Goal: Task Accomplishment & Management: Use online tool/utility

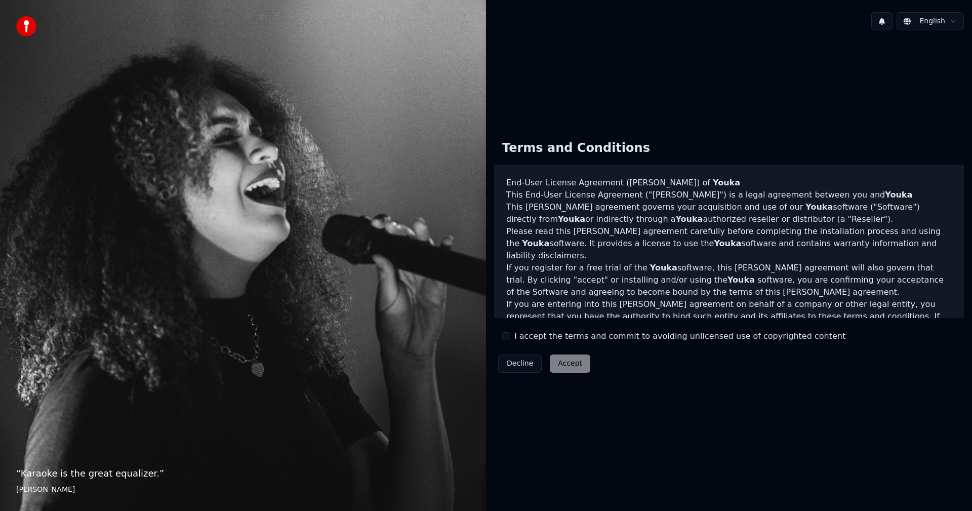
click at [513, 336] on div "I accept the terms and commit to avoiding unlicensed use of copyrighted content" at bounding box center [673, 336] width 343 height 12
click at [504, 337] on button "I accept the terms and commit to avoiding unlicensed use of copyrighted content" at bounding box center [506, 336] width 8 height 8
click at [572, 365] on button "Accept" at bounding box center [570, 363] width 40 height 18
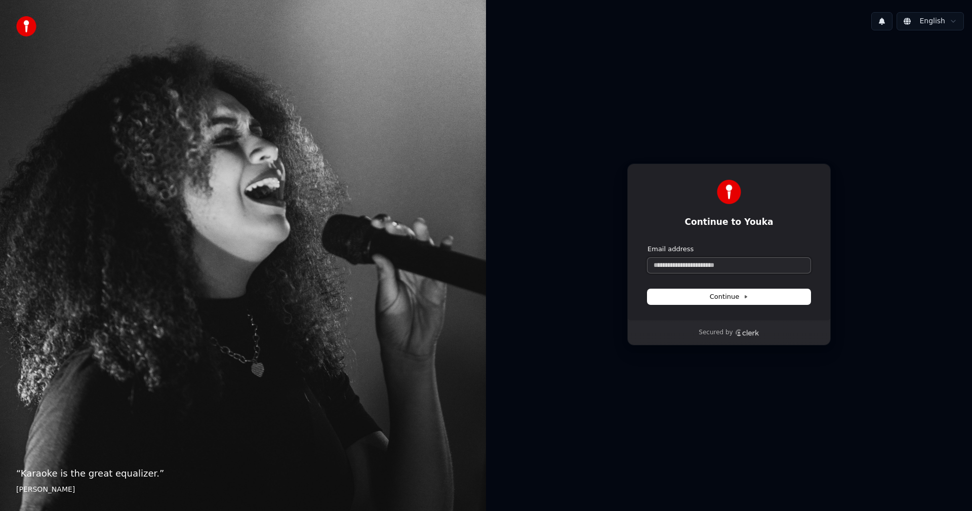
click at [766, 267] on input "Email address" at bounding box center [728, 265] width 163 height 15
click at [728, 295] on span "Continue" at bounding box center [729, 296] width 38 height 9
type input "**********"
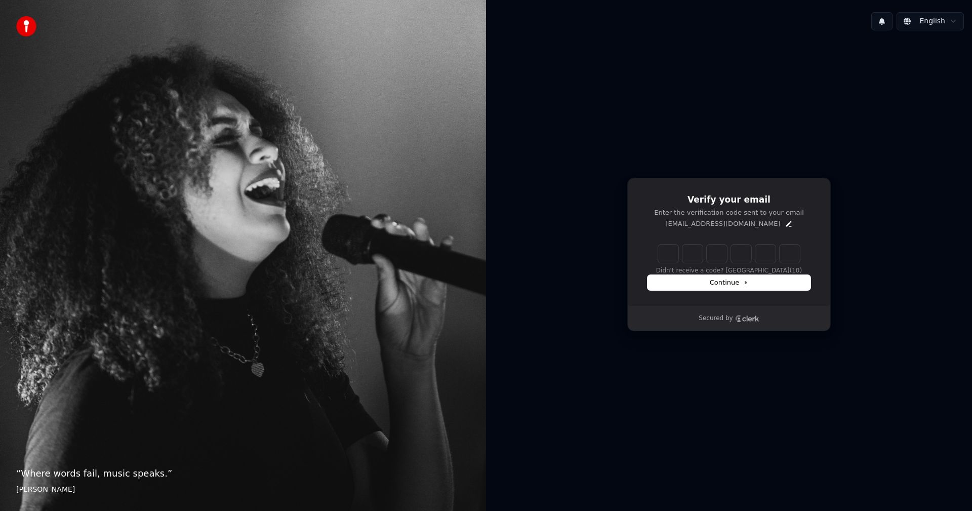
click at [671, 253] on input "Enter verification code" at bounding box center [729, 253] width 142 height 18
type input "******"
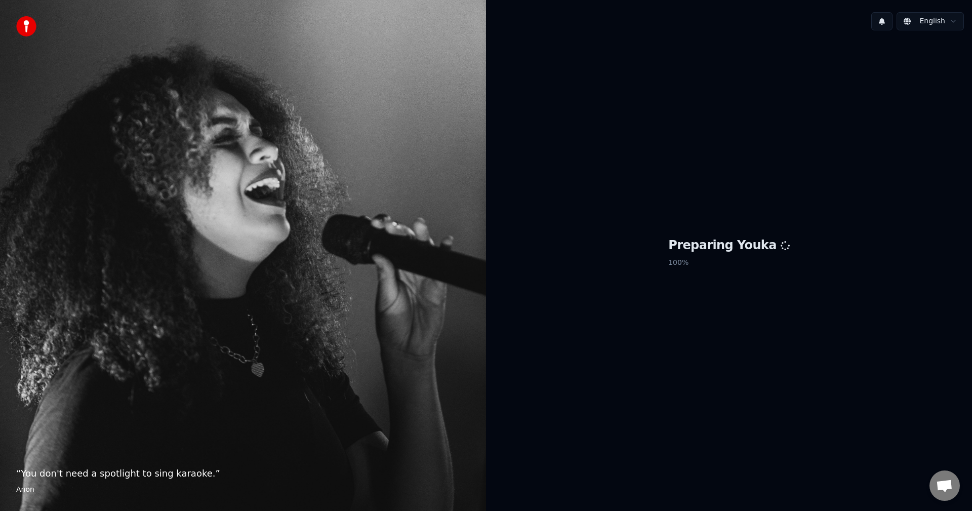
click at [953, 21] on html "“ You don't need a spotlight to sing karaoke. ” Anon English Preparing Youka 10…" at bounding box center [486, 255] width 972 height 511
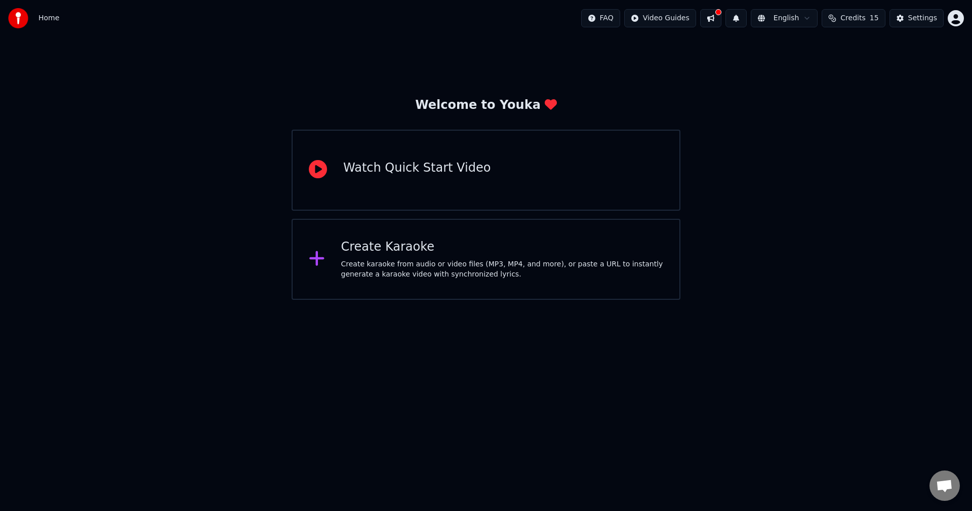
click at [391, 180] on div "Watch Quick Start Video" at bounding box center [486, 170] width 389 height 81
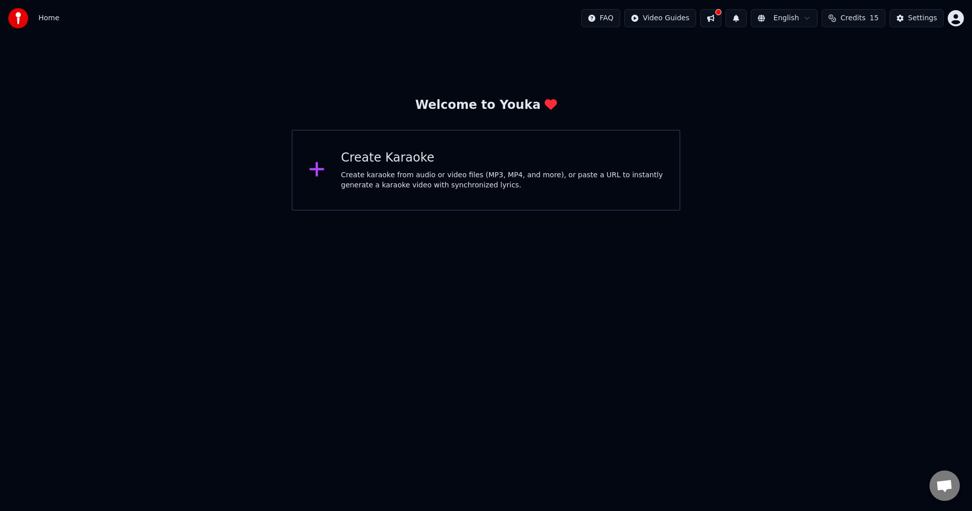
click at [373, 163] on div "Create Karaoke" at bounding box center [502, 158] width 322 height 16
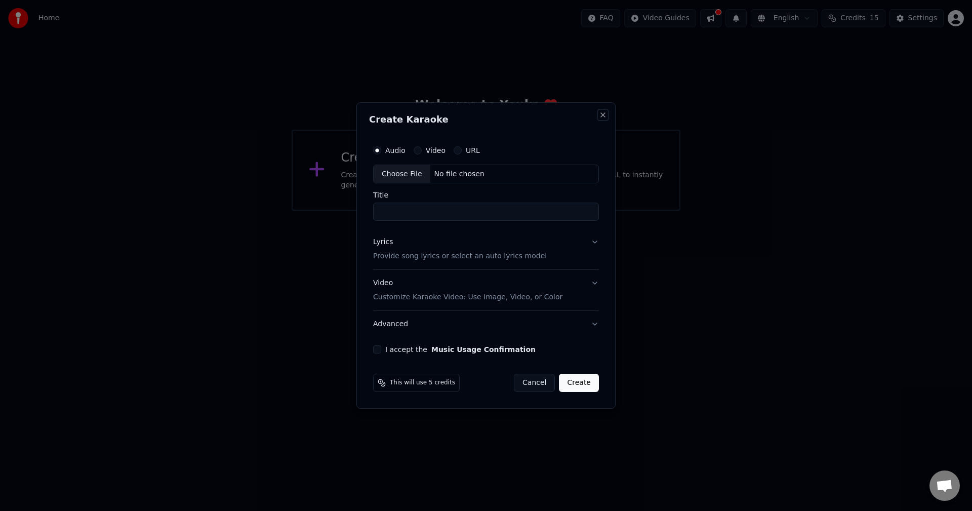
click at [603, 113] on button "Close" at bounding box center [603, 115] width 8 height 8
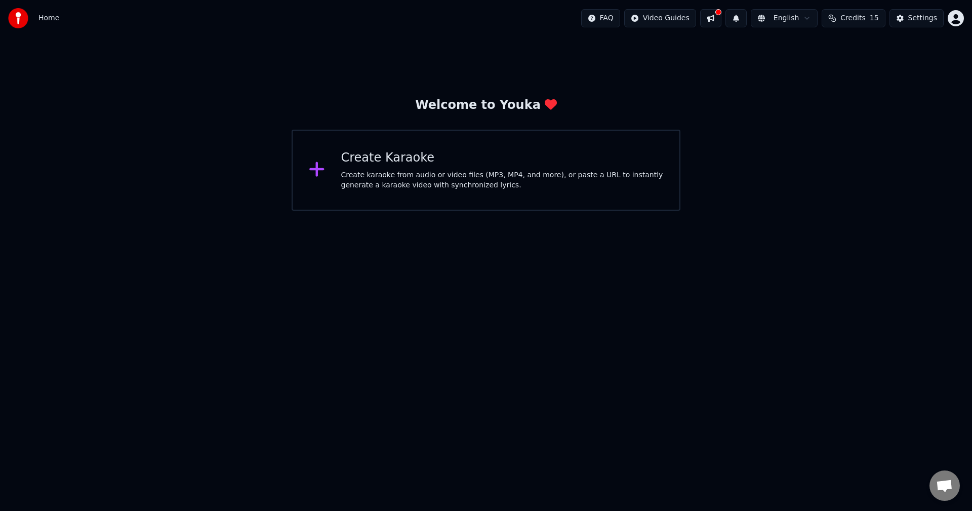
click at [346, 169] on div "Create Karaoke Create karaoke from audio or video files (MP3, MP4, and more), o…" at bounding box center [502, 170] width 322 height 40
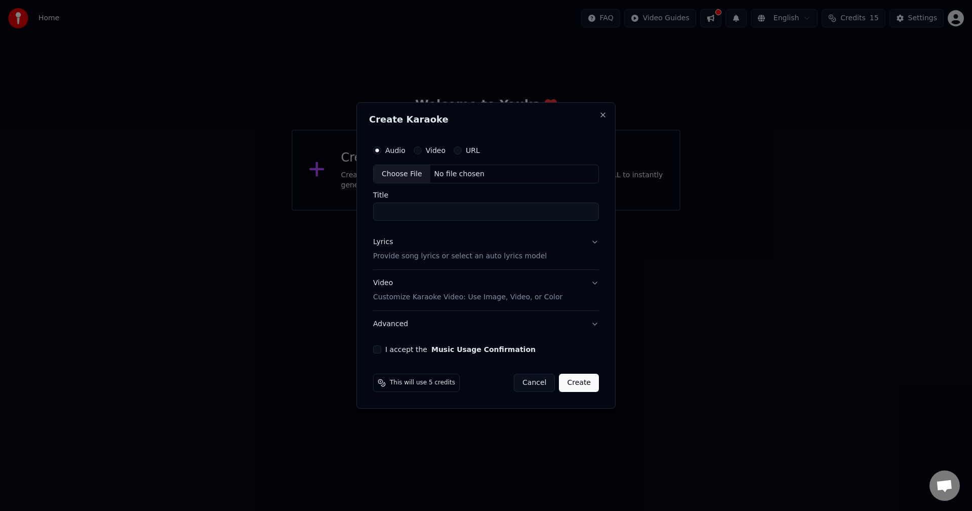
click at [417, 151] on button "Video" at bounding box center [418, 150] width 8 height 8
click at [596, 112] on div "Create Karaoke Audio Video URL Choose File No file chosen Title Lyrics Provide …" at bounding box center [485, 255] width 259 height 307
click at [606, 113] on button "Close" at bounding box center [603, 115] width 8 height 8
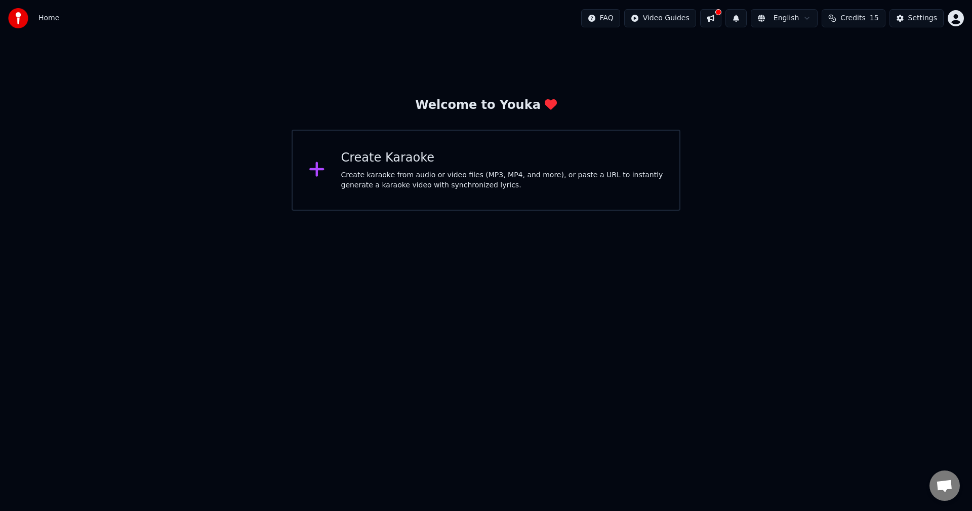
click at [48, 20] on span "Home" at bounding box center [48, 18] width 21 height 10
click at [18, 18] on img at bounding box center [18, 18] width 20 height 20
click at [912, 18] on div "Settings" at bounding box center [922, 18] width 29 height 10
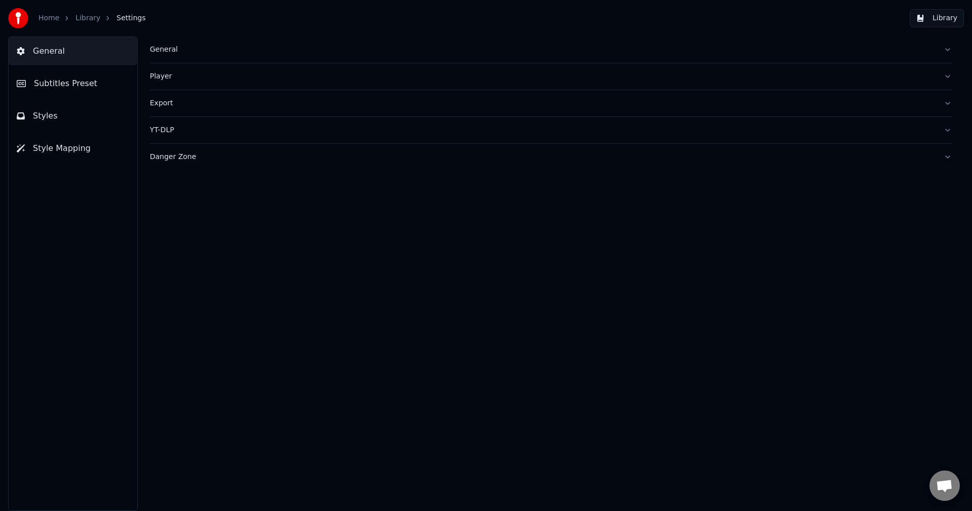
click at [156, 50] on div "General" at bounding box center [543, 50] width 786 height 10
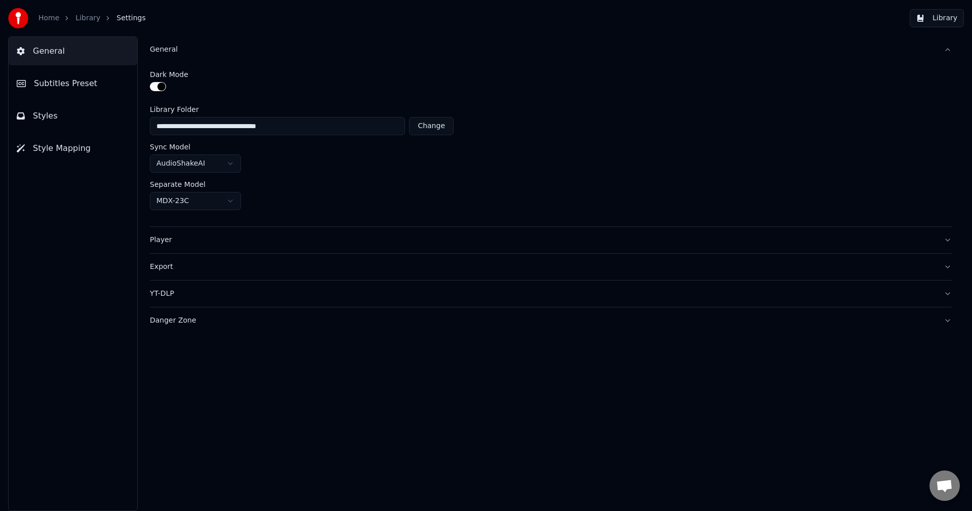
click at [170, 240] on div "Player" at bounding box center [543, 240] width 786 height 10
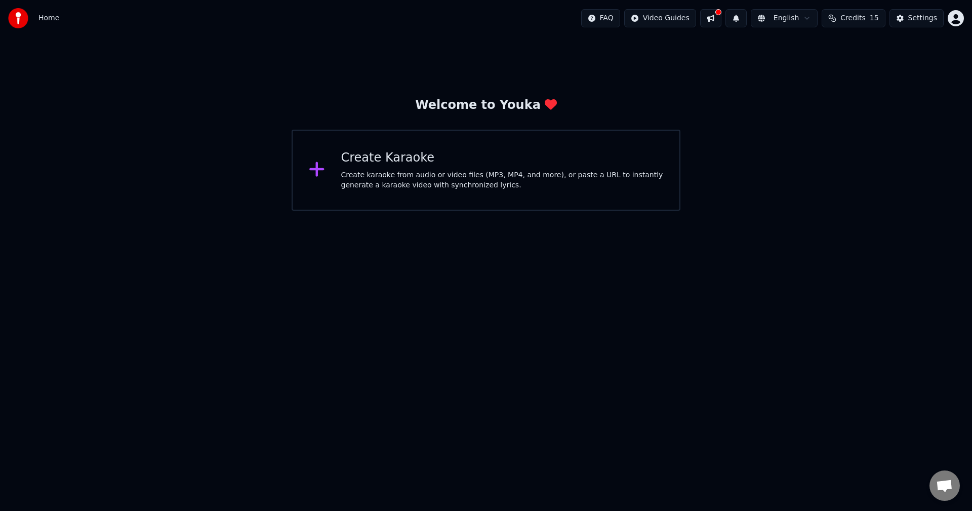
click at [719, 18] on button at bounding box center [710, 18] width 21 height 18
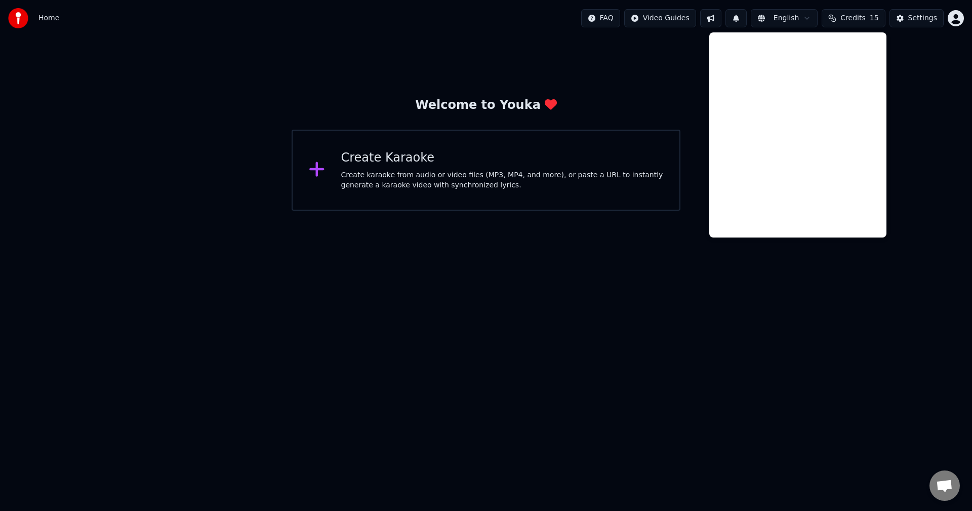
click at [719, 18] on button at bounding box center [710, 18] width 21 height 18
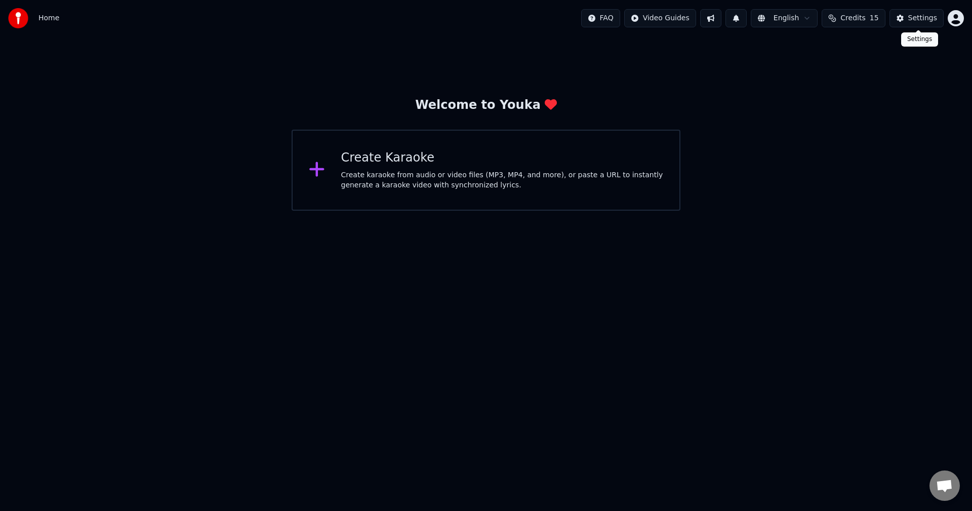
click at [923, 17] on div "Settings" at bounding box center [922, 18] width 29 height 10
